Goal: Navigation & Orientation: Find specific page/section

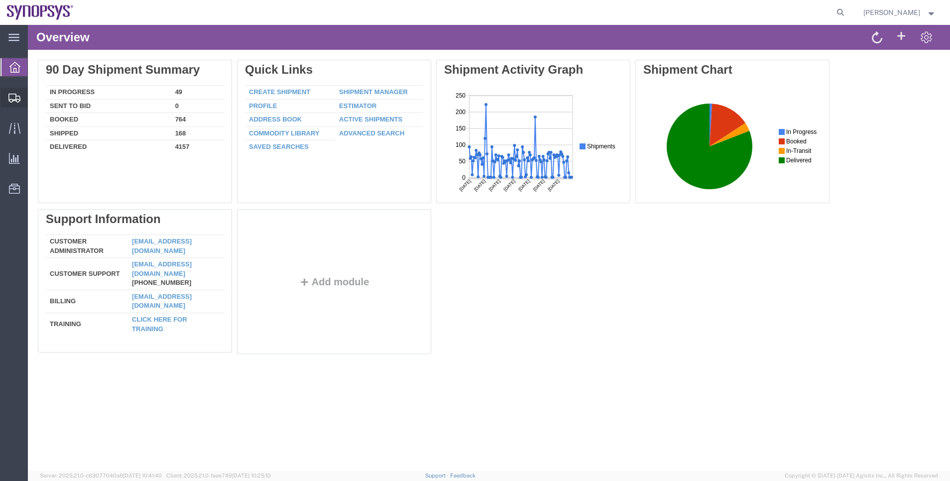
click at [0, 0] on span "Shipment Manager" at bounding box center [0, 0] width 0 height 0
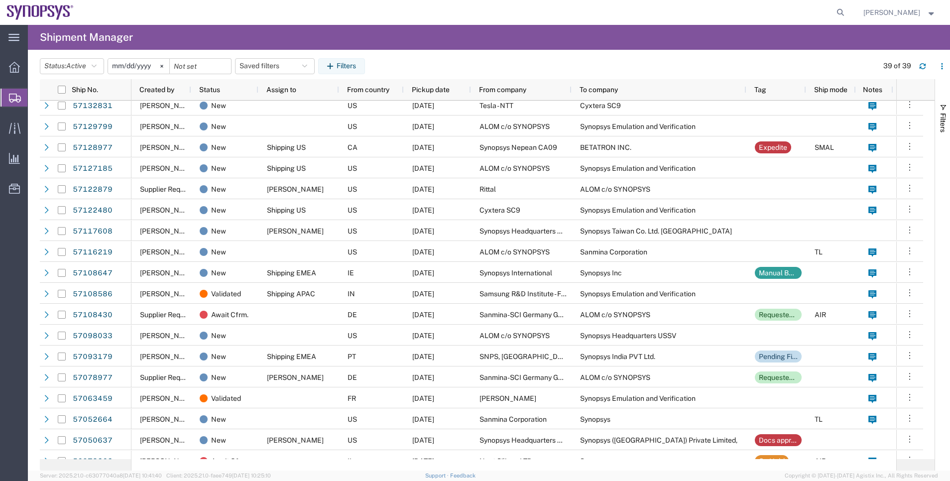
scroll to position [373, 0]
